Goal: Task Accomplishment & Management: Manage account settings

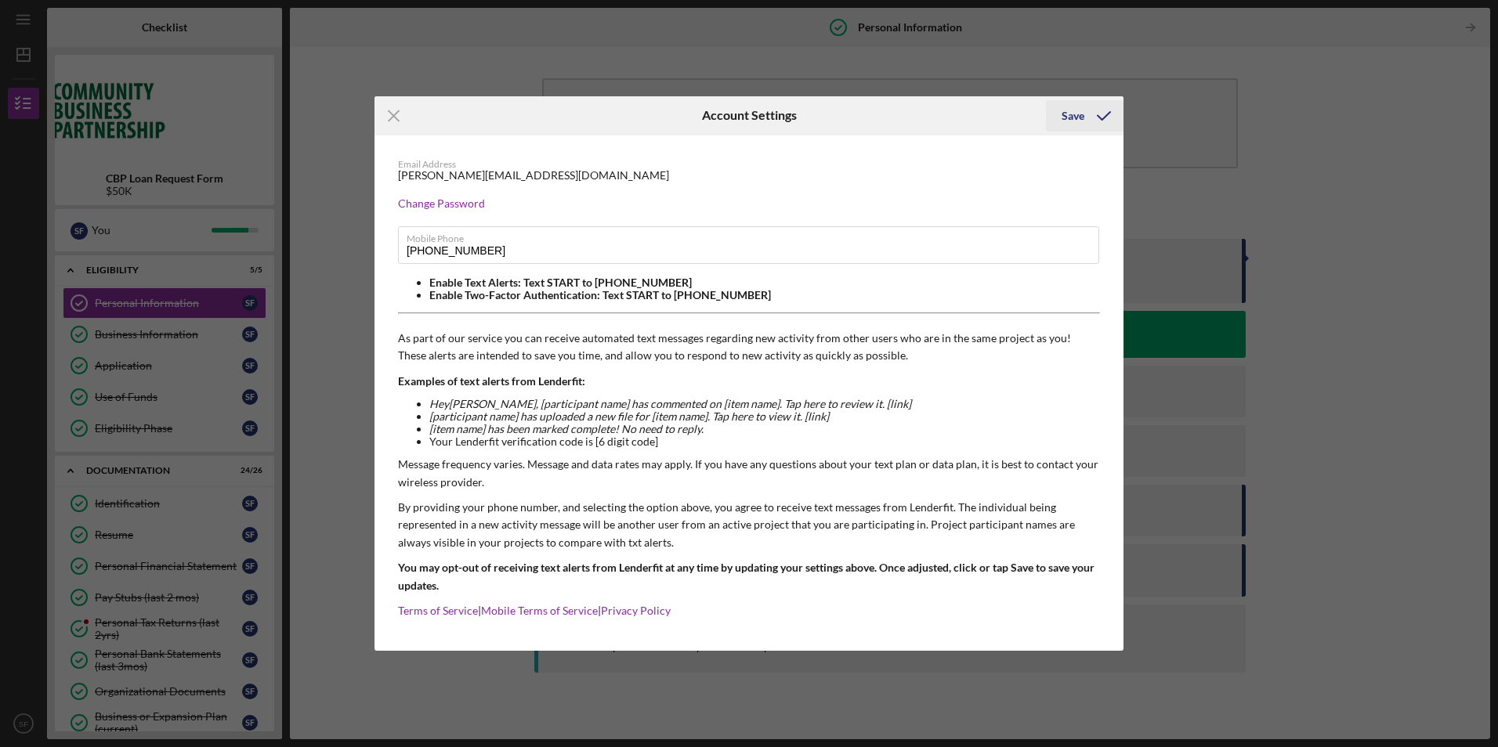
click at [1091, 112] on icon "submit" at bounding box center [1103, 115] width 39 height 39
click at [1081, 117] on div "Save" at bounding box center [1072, 115] width 23 height 31
click at [396, 114] on icon "Icon/Menu Close" at bounding box center [393, 115] width 39 height 39
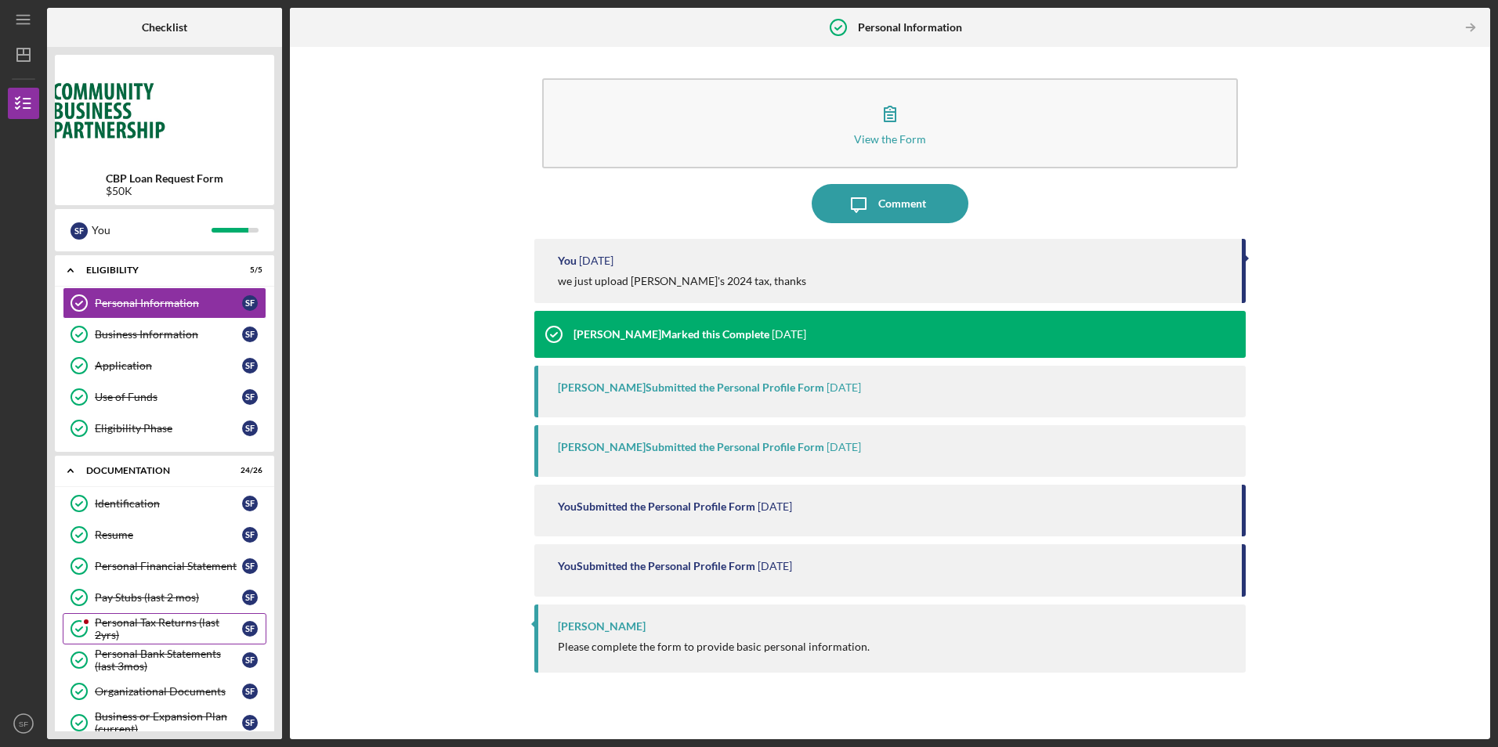
click at [125, 629] on div "Personal Tax Returns (last 2yrs)" at bounding box center [168, 628] width 147 height 25
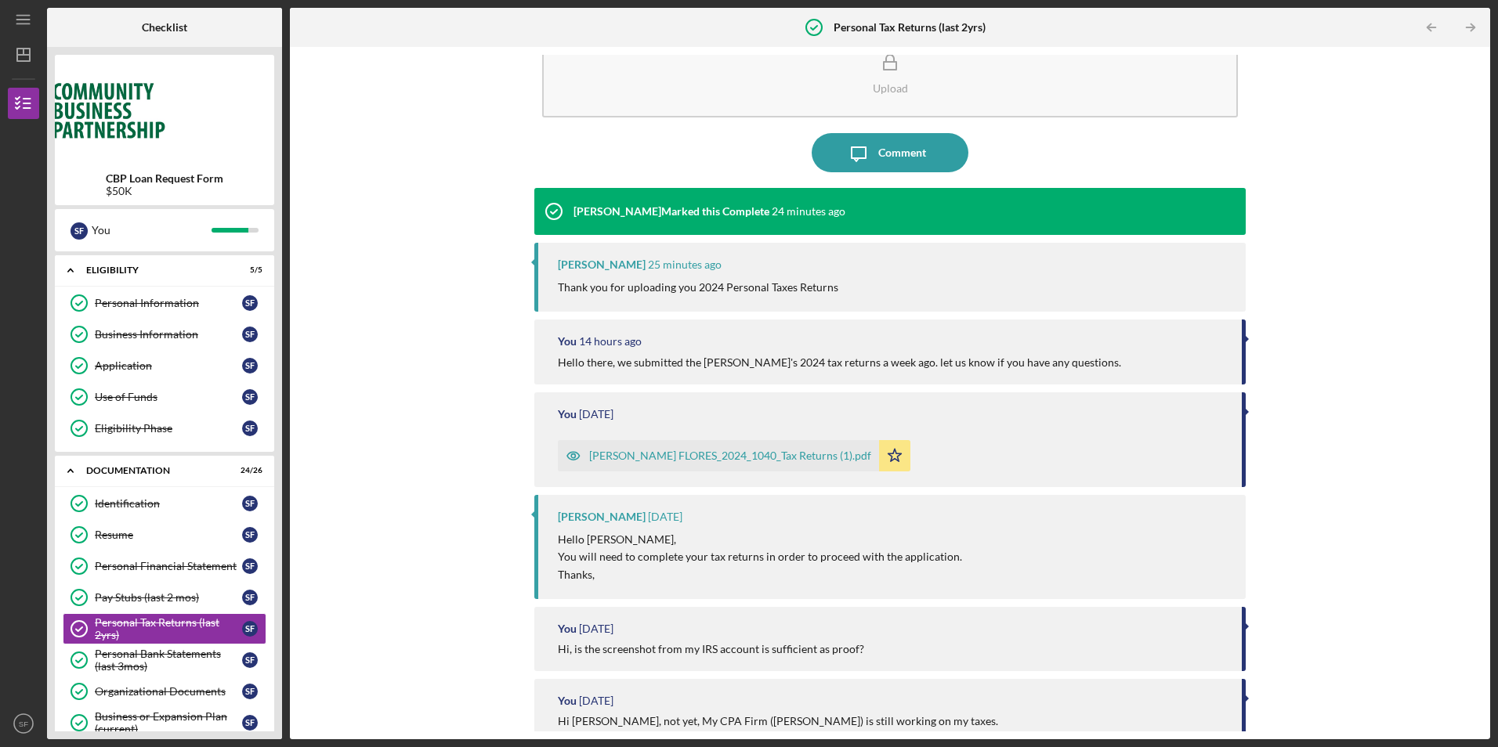
scroll to position [78, 0]
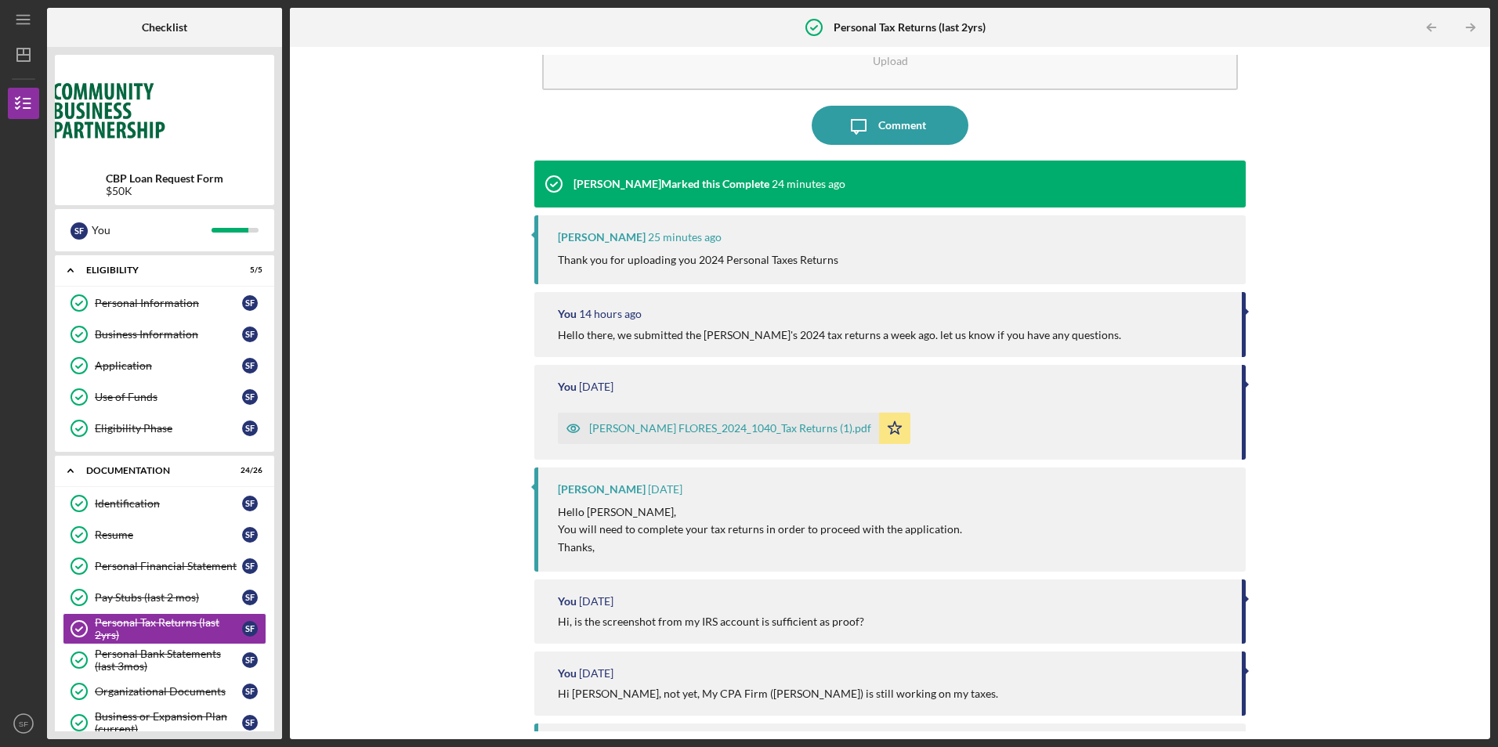
click at [385, 584] on div "Upload Icon/Message Comment [PERSON_NAME] Marked this Complete 24 minutes ago […" at bounding box center [890, 393] width 1184 height 677
click at [208, 678] on link "Organizational Documents Organizational Documents S F" at bounding box center [165, 691] width 204 height 31
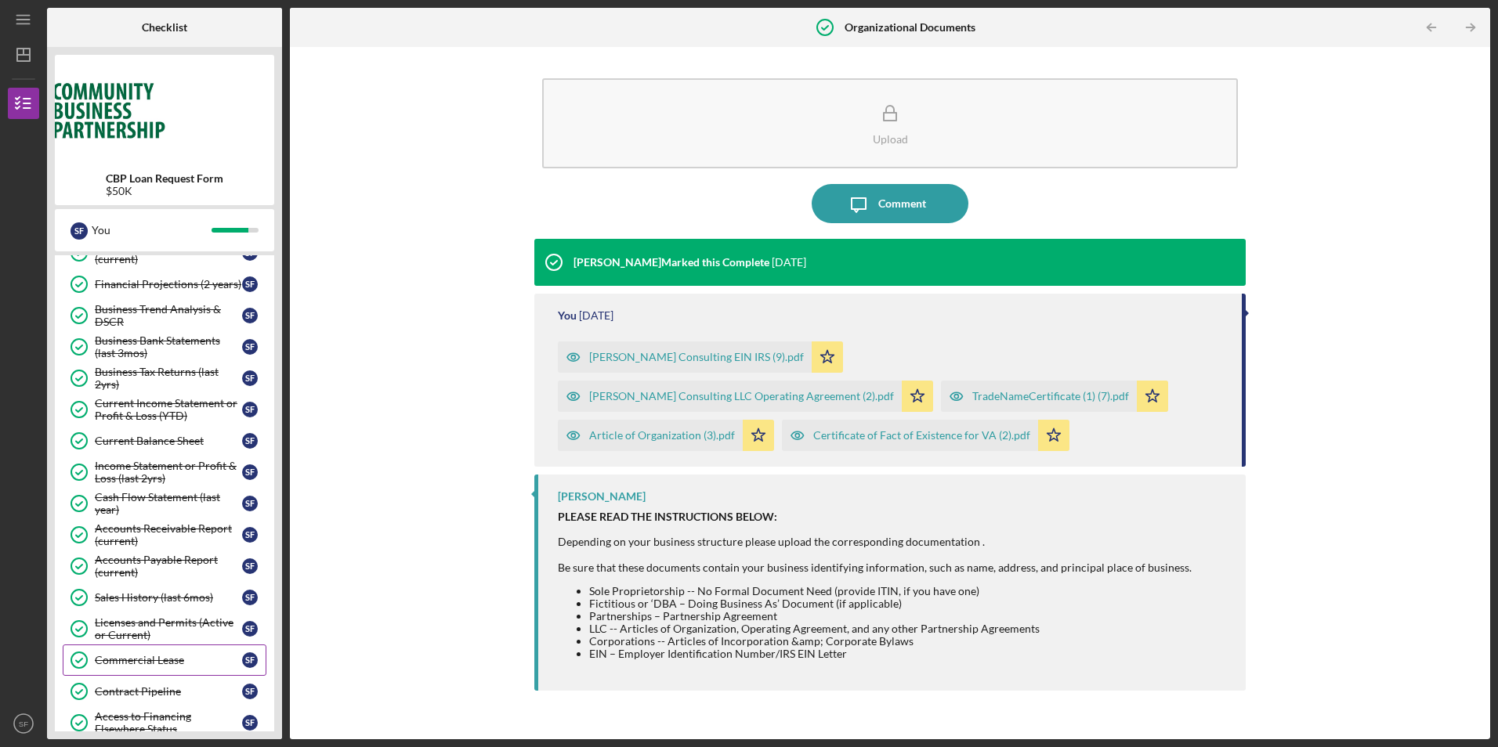
scroll to position [692, 0]
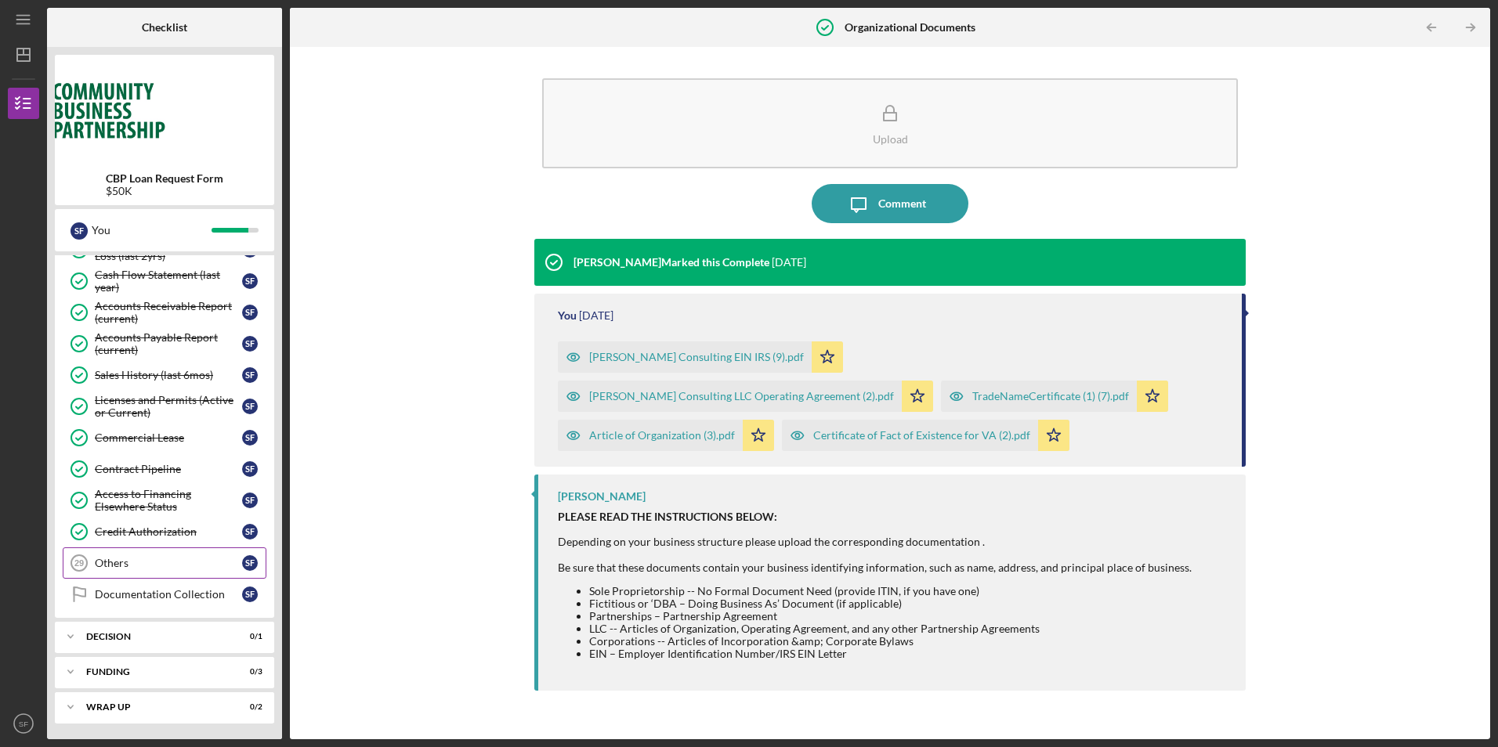
click at [127, 566] on div "Others" at bounding box center [168, 563] width 147 height 13
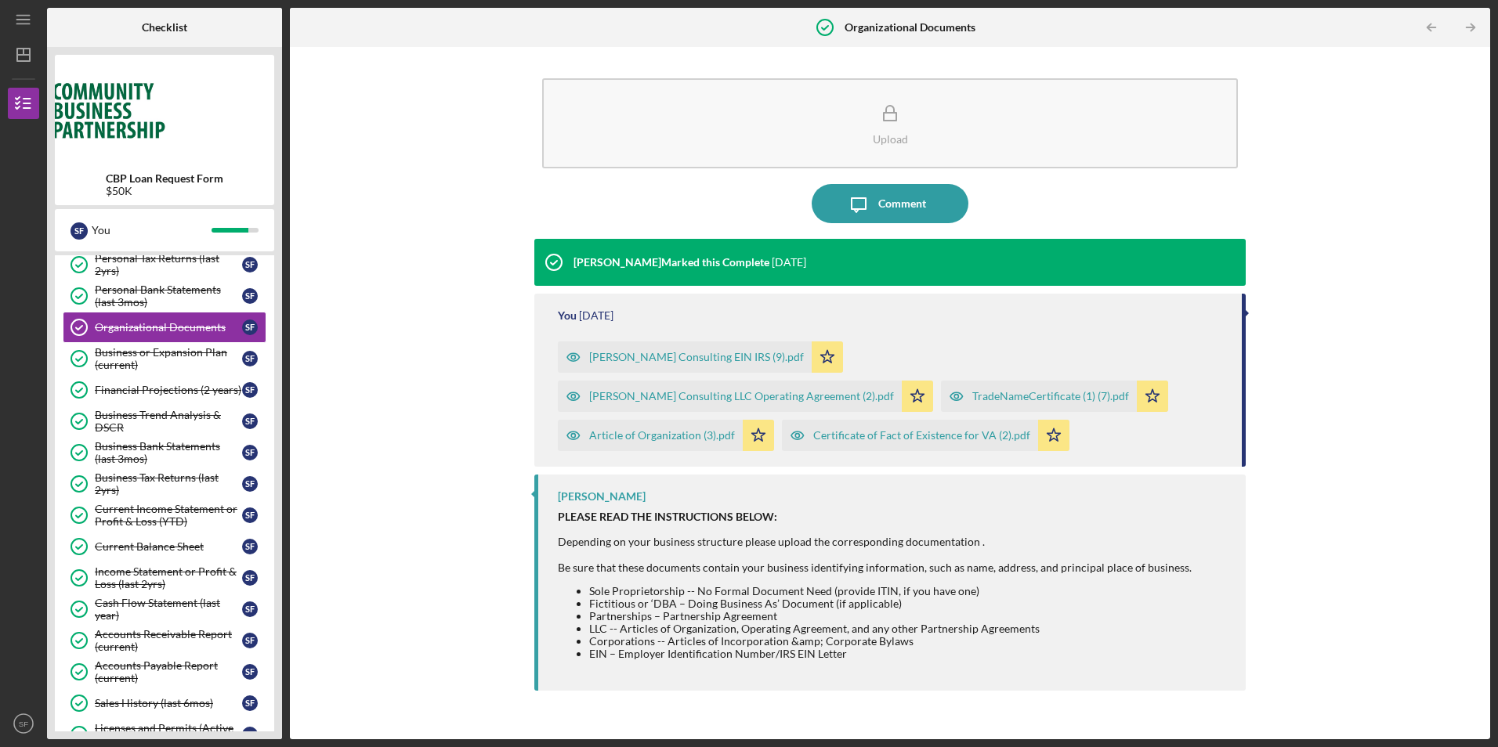
scroll to position [198, 0]
